Goal: Task Accomplishment & Management: Use online tool/utility

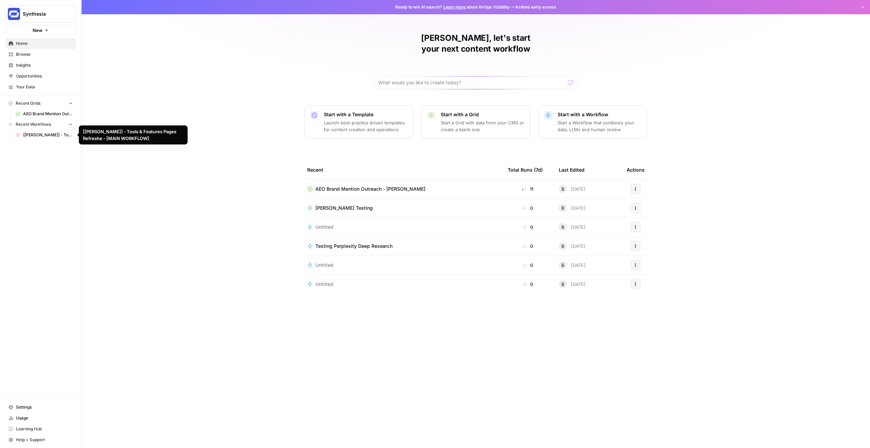
click at [43, 111] on span "AEO Brand Mention Outreach - [PERSON_NAME]" at bounding box center [48, 114] width 50 height 6
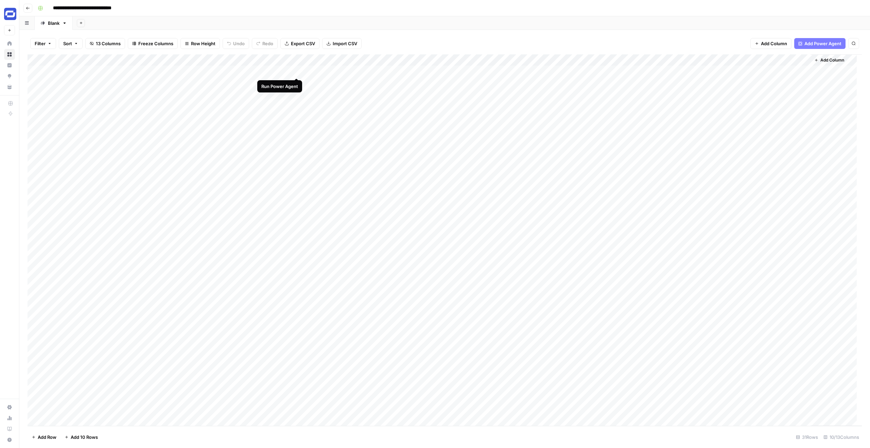
click at [296, 71] on div "Add Column" at bounding box center [445, 239] width 834 height 371
click at [297, 82] on div "Add Column" at bounding box center [445, 239] width 834 height 371
click at [297, 94] on div "Add Column" at bounding box center [445, 239] width 834 height 371
click at [297, 105] on div "Add Column" at bounding box center [445, 239] width 834 height 371
click at [297, 117] on div "Add Column" at bounding box center [445, 239] width 834 height 371
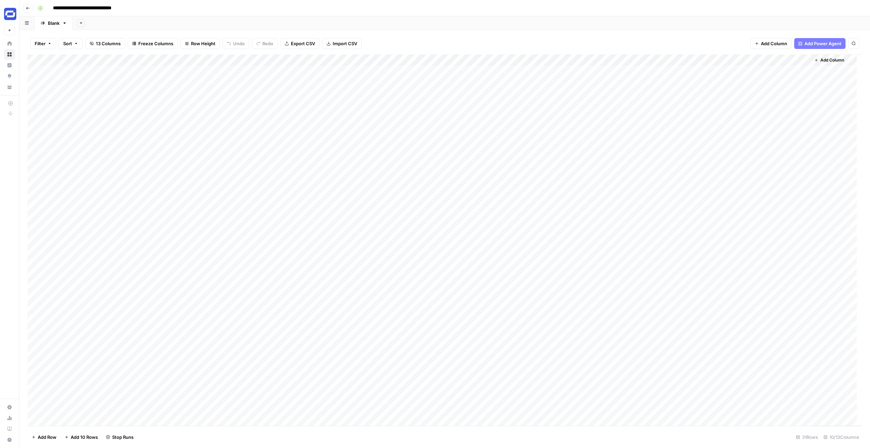
click at [299, 129] on div "Add Column" at bounding box center [445, 239] width 834 height 371
click at [298, 140] on div "Add Column" at bounding box center [445, 239] width 834 height 371
click at [298, 153] on div "Add Column" at bounding box center [445, 239] width 834 height 371
click at [299, 163] on div "Add Column" at bounding box center [445, 239] width 834 height 371
click at [297, 175] on div "Add Column" at bounding box center [445, 239] width 834 height 371
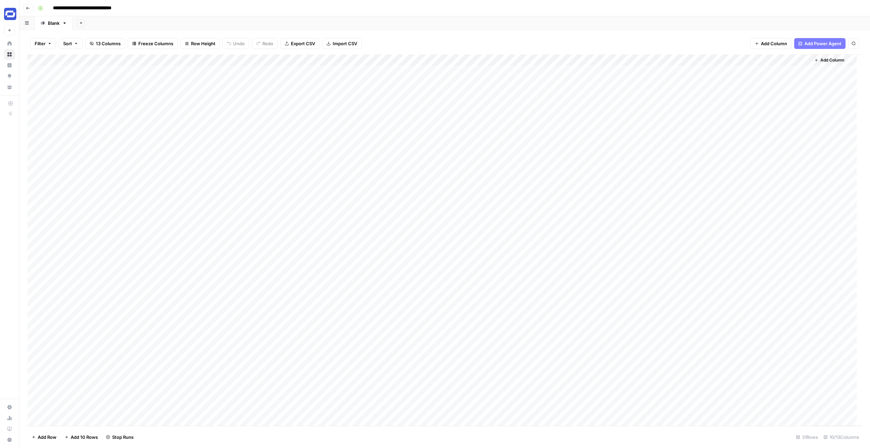
click at [118, 149] on div "Add Column" at bounding box center [445, 239] width 834 height 371
click at [196, 151] on div "Add Column" at bounding box center [445, 239] width 834 height 371
click at [341, 105] on div "Add Column" at bounding box center [445, 239] width 834 height 371
click at [413, 105] on div "Add Column" at bounding box center [445, 239] width 834 height 371
click at [338, 108] on div "Add Column" at bounding box center [445, 239] width 834 height 371
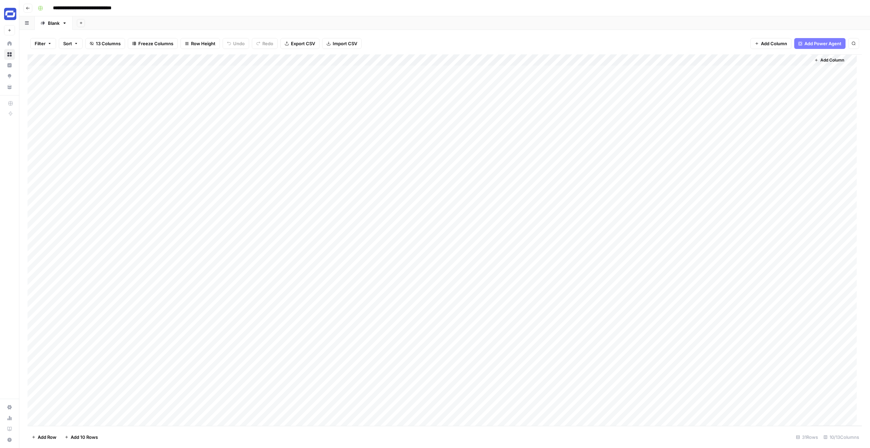
click at [348, 128] on div "Add Column" at bounding box center [445, 239] width 834 height 371
click at [347, 141] on div "Add Column" at bounding box center [445, 239] width 834 height 371
click at [354, 106] on div "Add Column" at bounding box center [445, 239] width 834 height 371
click at [591, 128] on div "Add Column" at bounding box center [445, 239] width 834 height 371
click at [618, 129] on div "Add Column" at bounding box center [445, 239] width 834 height 371
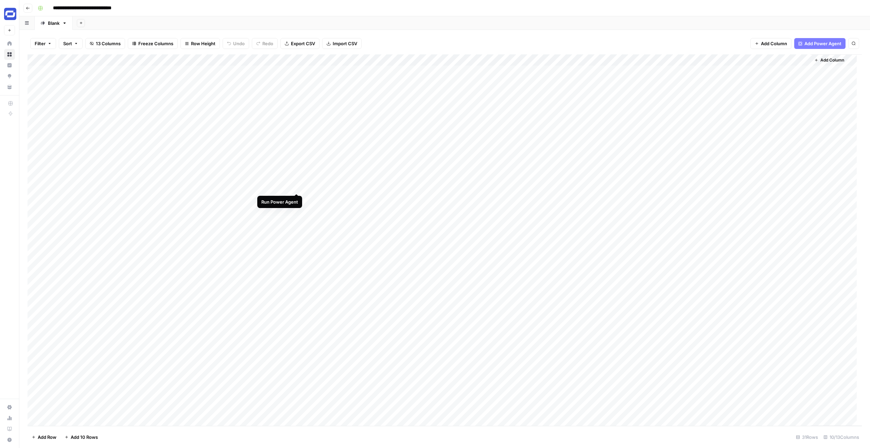
click at [297, 186] on div "Add Column" at bounding box center [445, 239] width 834 height 371
click at [211, 187] on div "Add Column" at bounding box center [445, 239] width 834 height 371
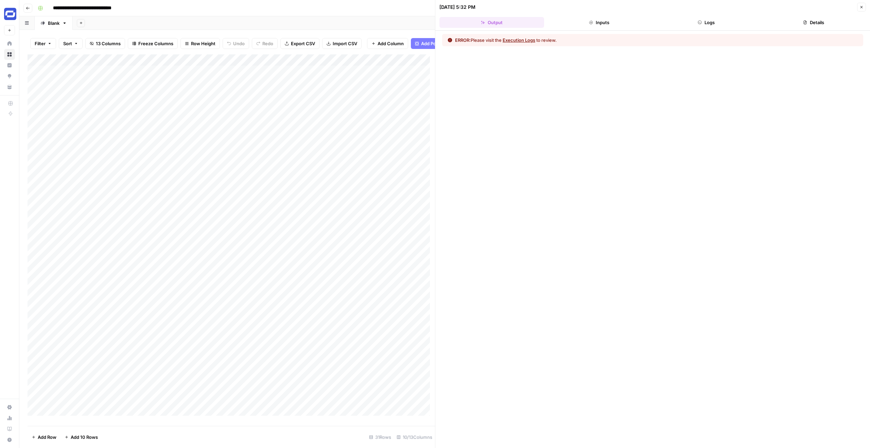
click at [545, 41] on div "ERROR: Please visit the Execution Logs to review." at bounding box center [506, 40] width 102 height 7
click at [494, 40] on div "ERROR: Please visit the Execution Logs to review." at bounding box center [506, 40] width 102 height 7
drag, startPoint x: 496, startPoint y: 25, endPoint x: 534, endPoint y: 23, distance: 38.2
click at [496, 25] on button "Output" at bounding box center [491, 22] width 105 height 11
click at [578, 22] on button "Inputs" at bounding box center [599, 22] width 105 height 11
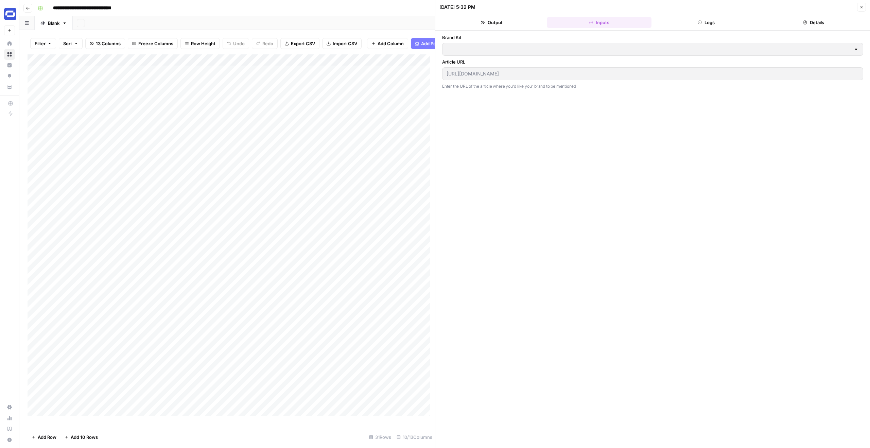
type input "Synthesia"
click at [693, 21] on button "Logs" at bounding box center [706, 22] width 105 height 11
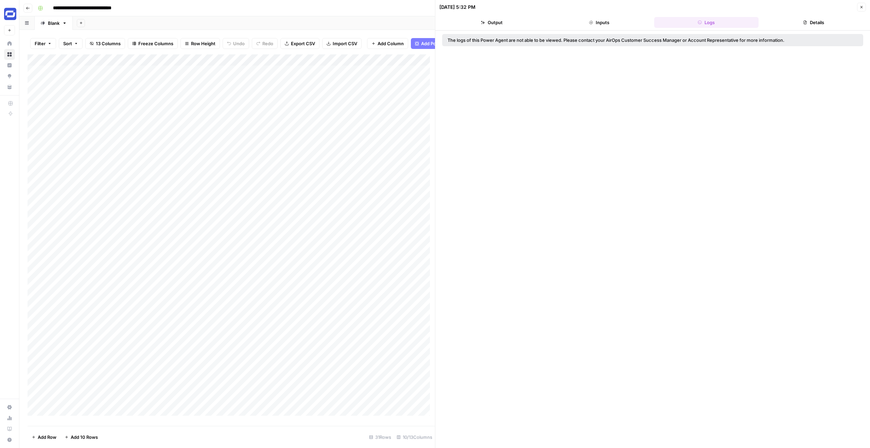
click at [774, 18] on button "Details" at bounding box center [813, 22] width 105 height 11
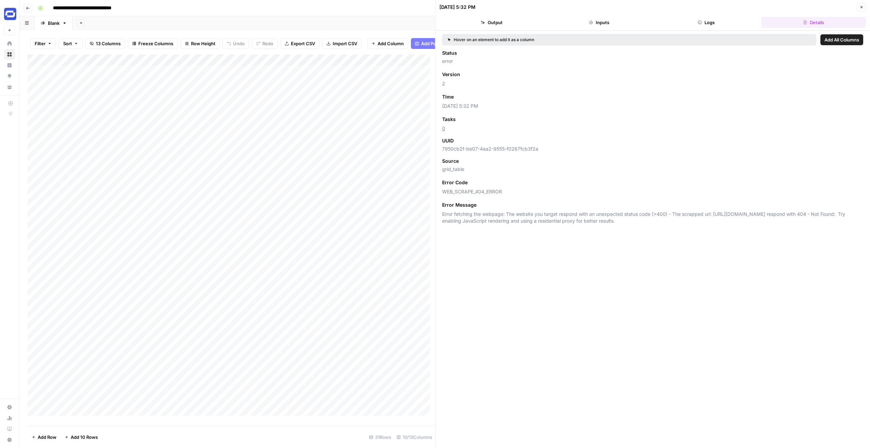
click at [489, 214] on span "Error fetching the webpage: The website you target respond with an unexpected s…" at bounding box center [652, 218] width 421 height 14
click at [508, 222] on span "Error fetching the webpage: The website you target respond with an unexpected s…" at bounding box center [652, 218] width 421 height 14
click at [196, 193] on div "Add Column" at bounding box center [232, 237] width 408 height 366
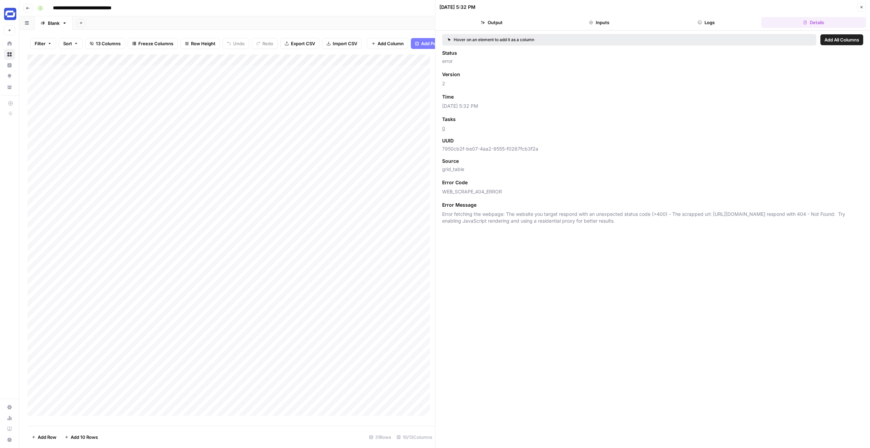
click at [861, 10] on button "Close" at bounding box center [861, 7] width 9 height 9
